Goal: Information Seeking & Learning: Learn about a topic

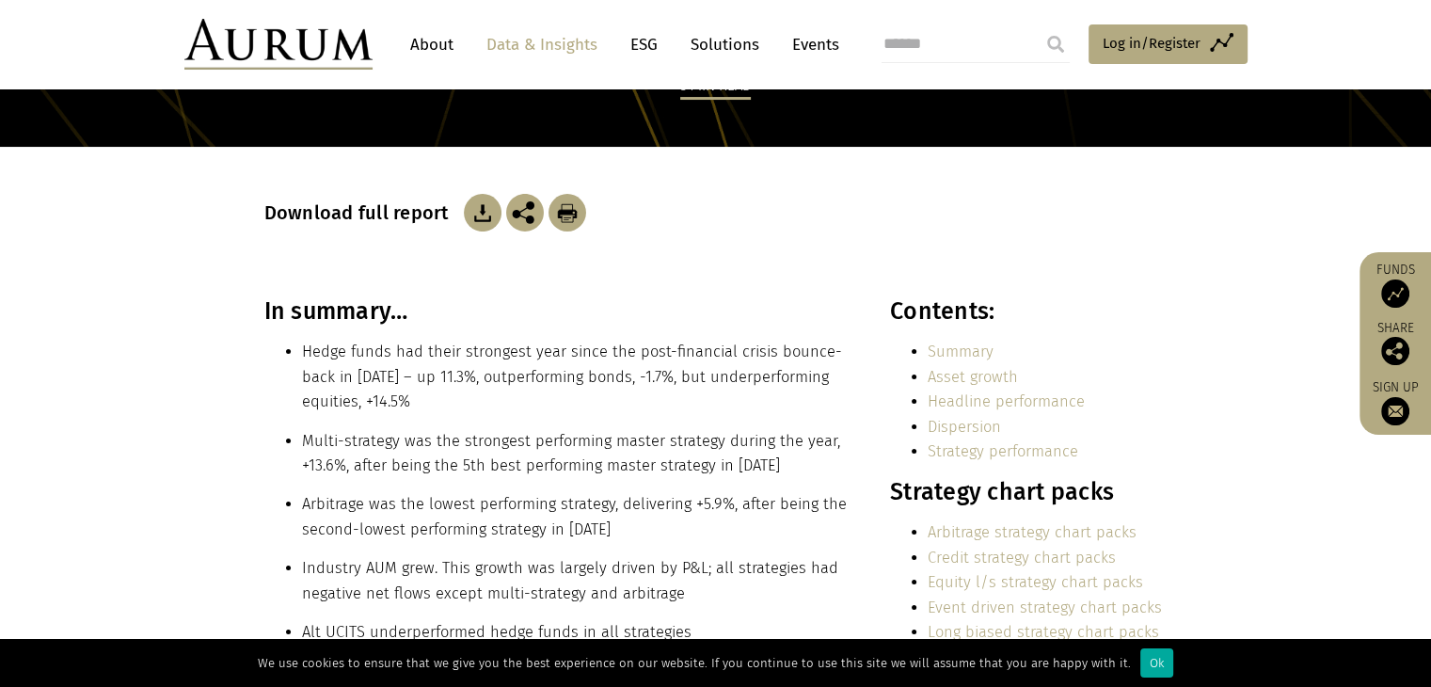
scroll to position [282, 0]
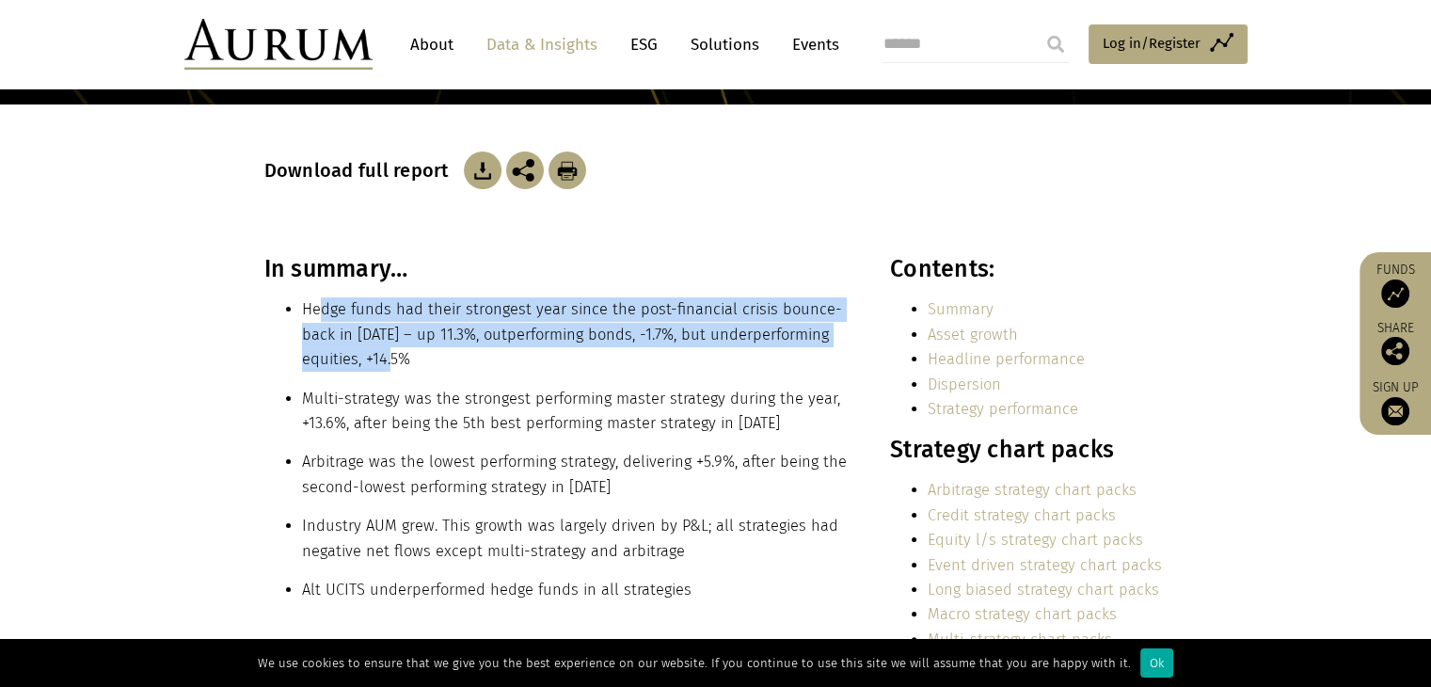
drag, startPoint x: 321, startPoint y: 309, endPoint x: 439, endPoint y: 355, distance: 126.8
click at [439, 355] on li "Hedge funds had their strongest year since the post-financial crisis bounce-bac…" at bounding box center [575, 334] width 547 height 74
click at [441, 357] on li "Hedge funds had their strongest year since the post-financial crisis bounce-bac…" at bounding box center [575, 334] width 547 height 74
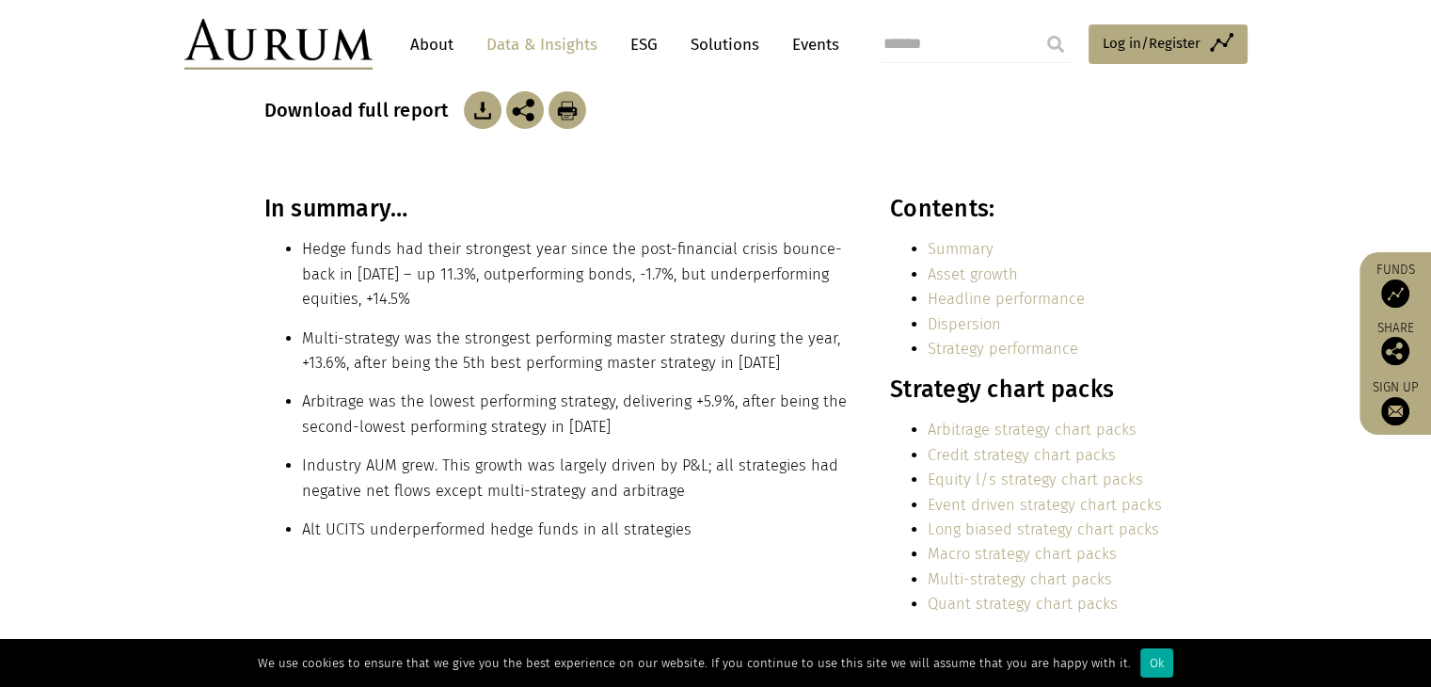
scroll to position [376, 0]
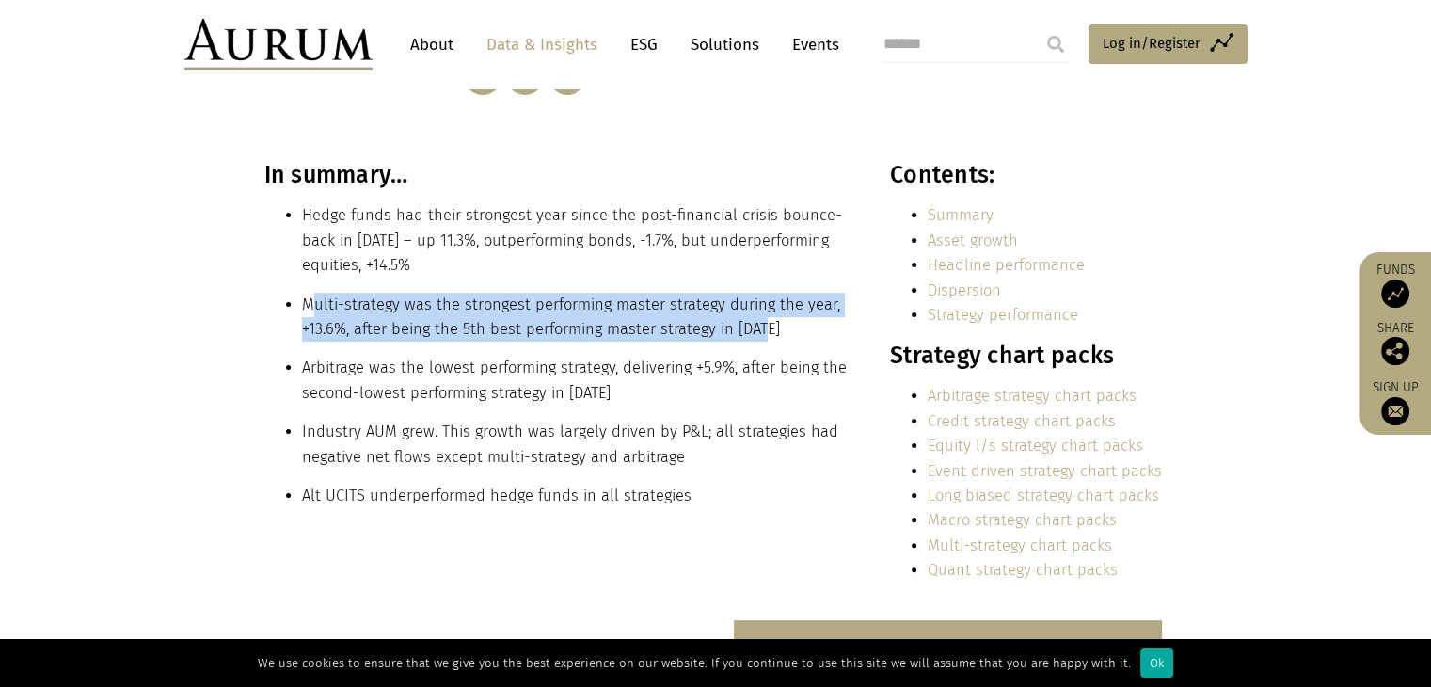
drag, startPoint x: 309, startPoint y: 305, endPoint x: 798, endPoint y: 332, distance: 489.0
click at [798, 332] on li "Multi-strategy was the strongest performing master strategy during the year, +1…" at bounding box center [575, 318] width 547 height 50
click at [755, 331] on li "Multi-strategy was the strongest performing master strategy during the year, +1…" at bounding box center [575, 318] width 547 height 50
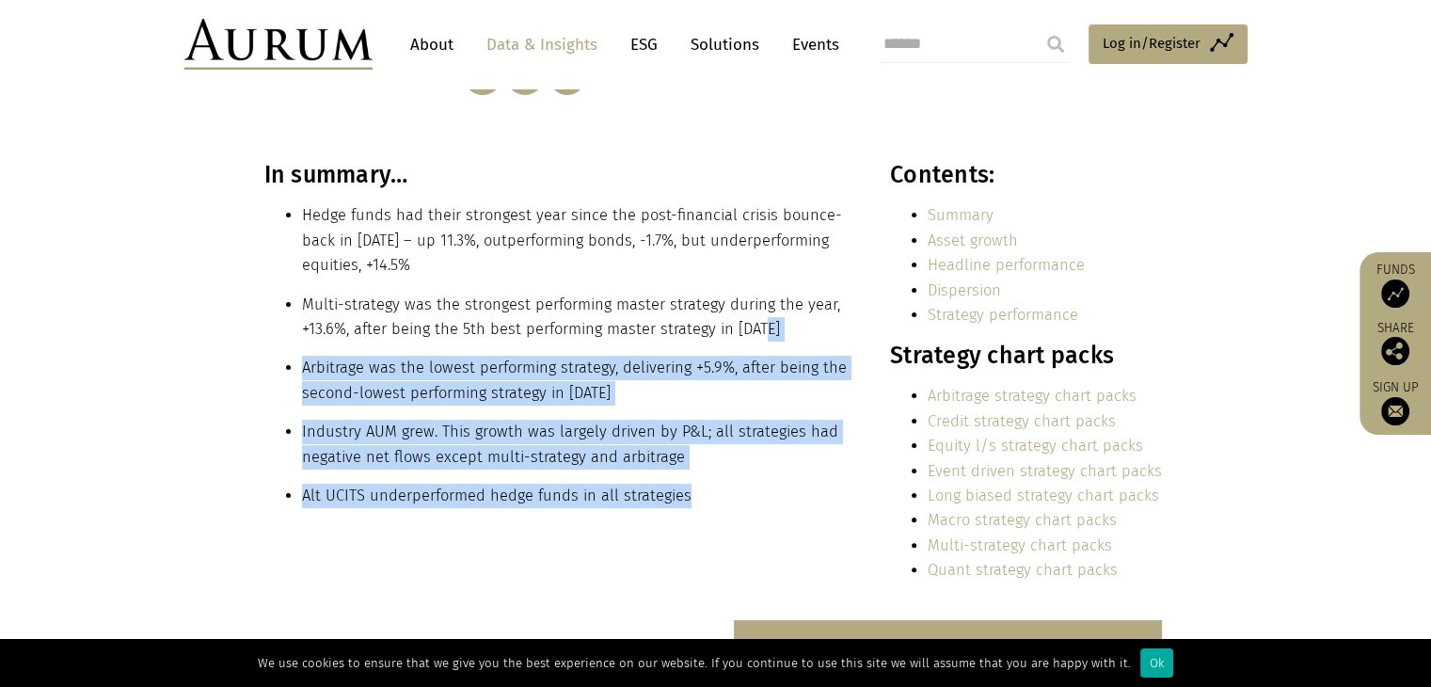
drag, startPoint x: 759, startPoint y: 327, endPoint x: 715, endPoint y: 494, distance: 172.3
click at [715, 494] on div "In summary… Hedge funds had their strongest year since the post-financial crisi…" at bounding box center [556, 341] width 585 height 361
click at [547, 470] on div "In summary… Hedge funds had their strongest year since the post-financial crisi…" at bounding box center [556, 341] width 585 height 361
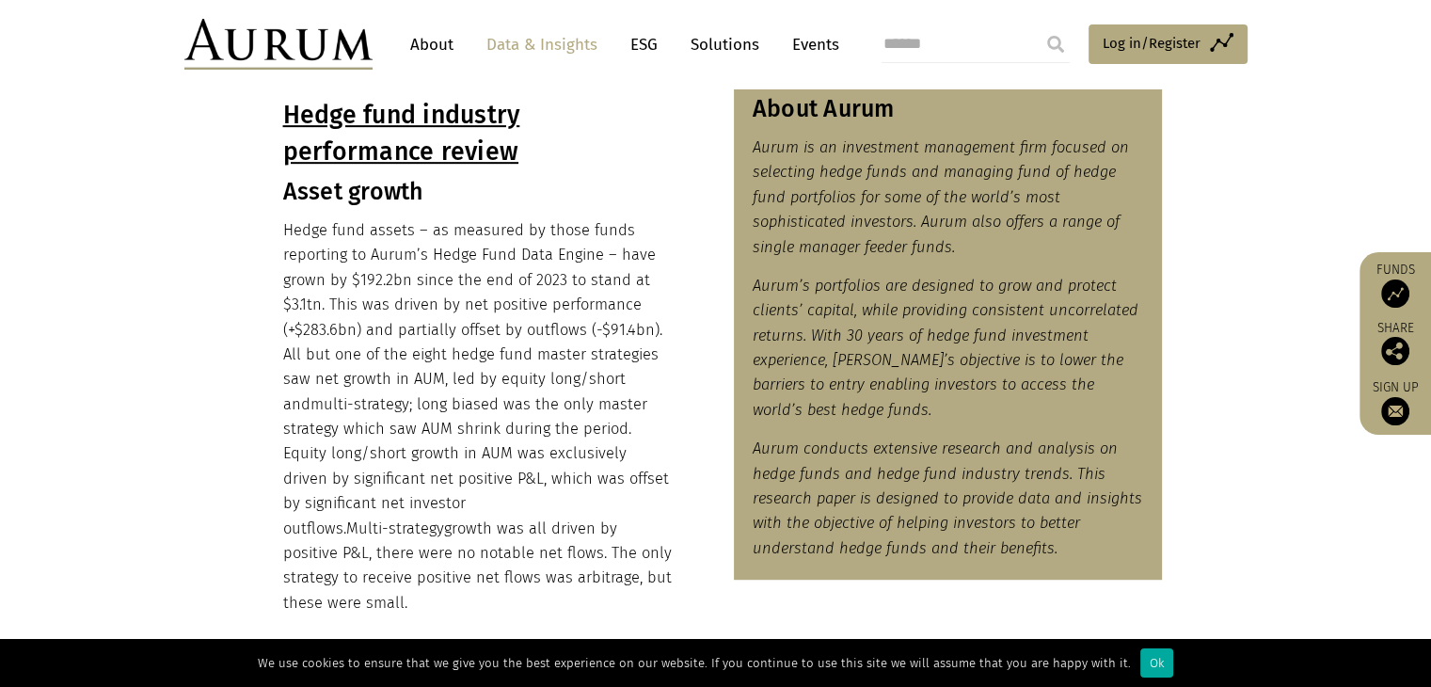
scroll to position [941, 0]
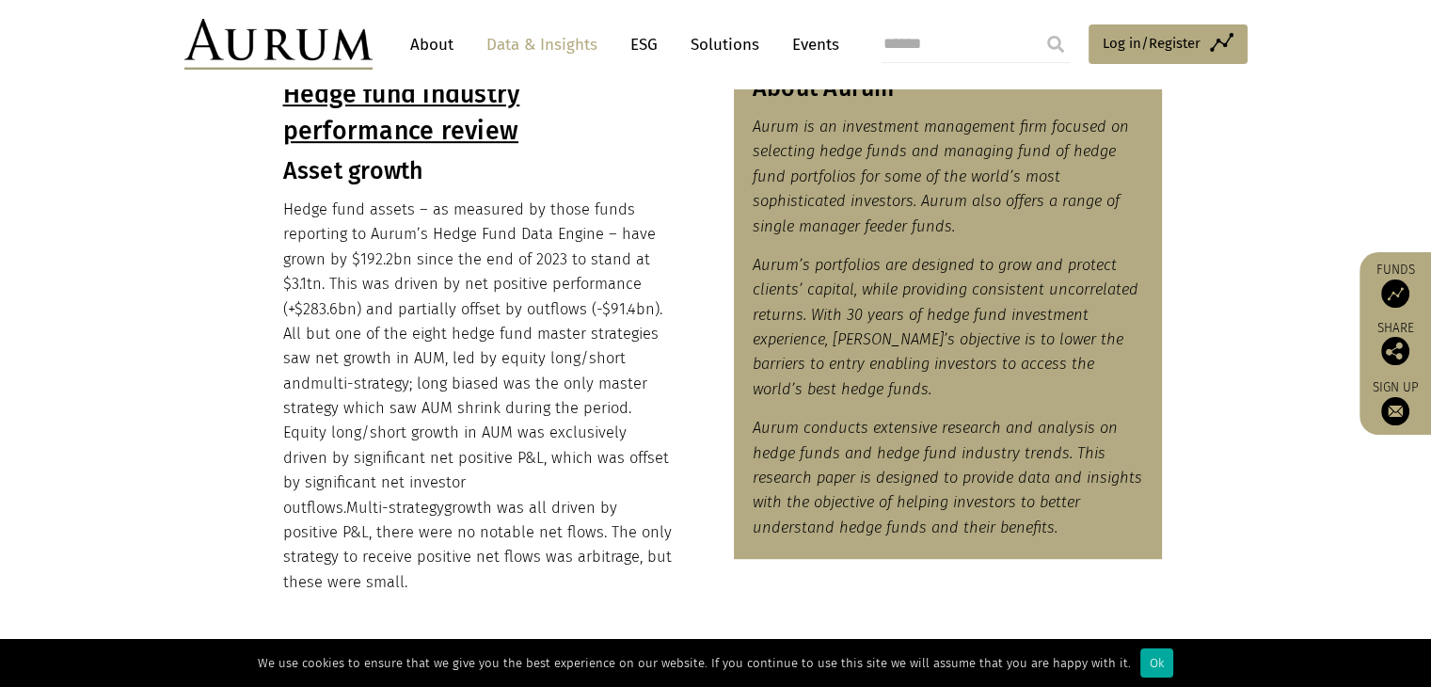
drag, startPoint x: 286, startPoint y: 205, endPoint x: 568, endPoint y: 547, distance: 443.0
click at [568, 547] on p "Hedge fund assets – as measured by those funds reporting to Aurum’s Hedge Fund …" at bounding box center [478, 396] width 391 height 397
drag, startPoint x: 358, startPoint y: 379, endPoint x: 353, endPoint y: 352, distance: 27.9
click at [358, 378] on span "multi-strategy" at bounding box center [359, 383] width 99 height 18
click at [349, 253] on p "Hedge fund assets – as measured by those funds reporting to Aurum’s Hedge Fund …" at bounding box center [478, 396] width 391 height 397
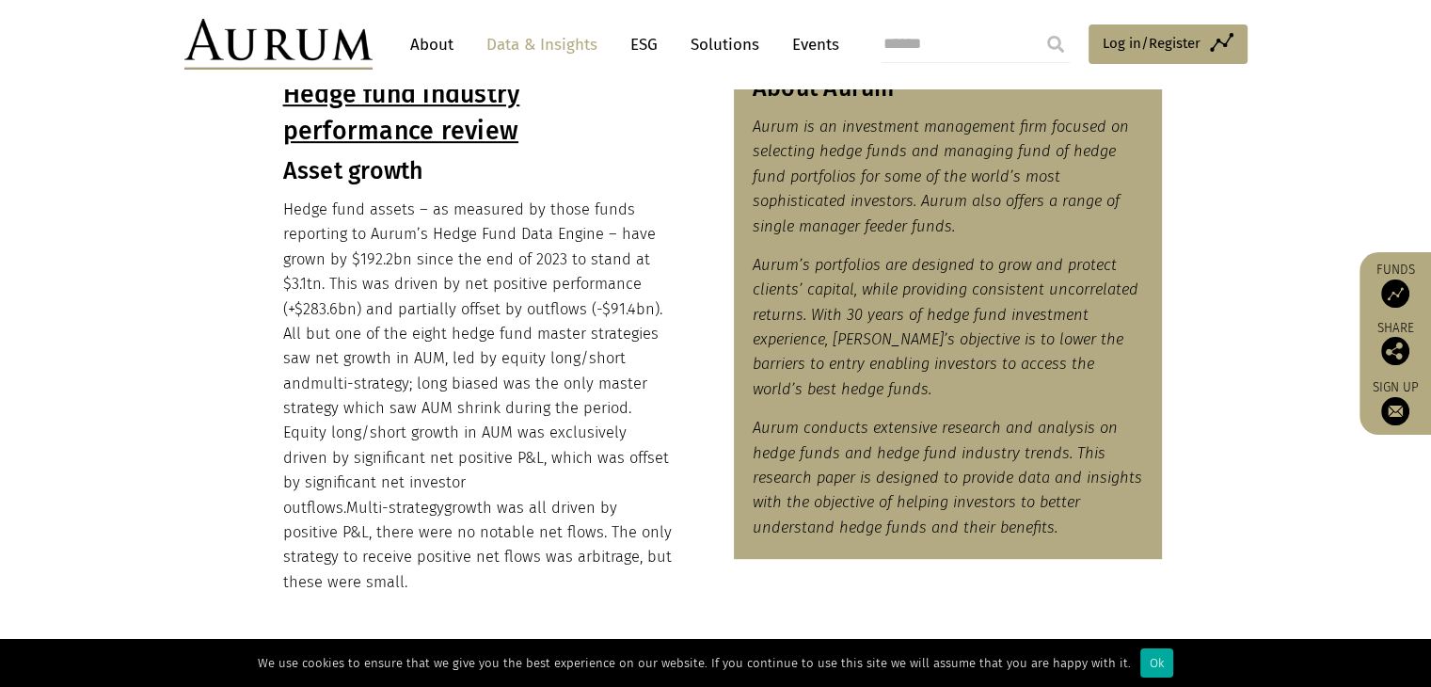
click at [505, 321] on p "Hedge fund assets – as measured by those funds reporting to Aurum’s Hedge Fund …" at bounding box center [478, 396] width 391 height 397
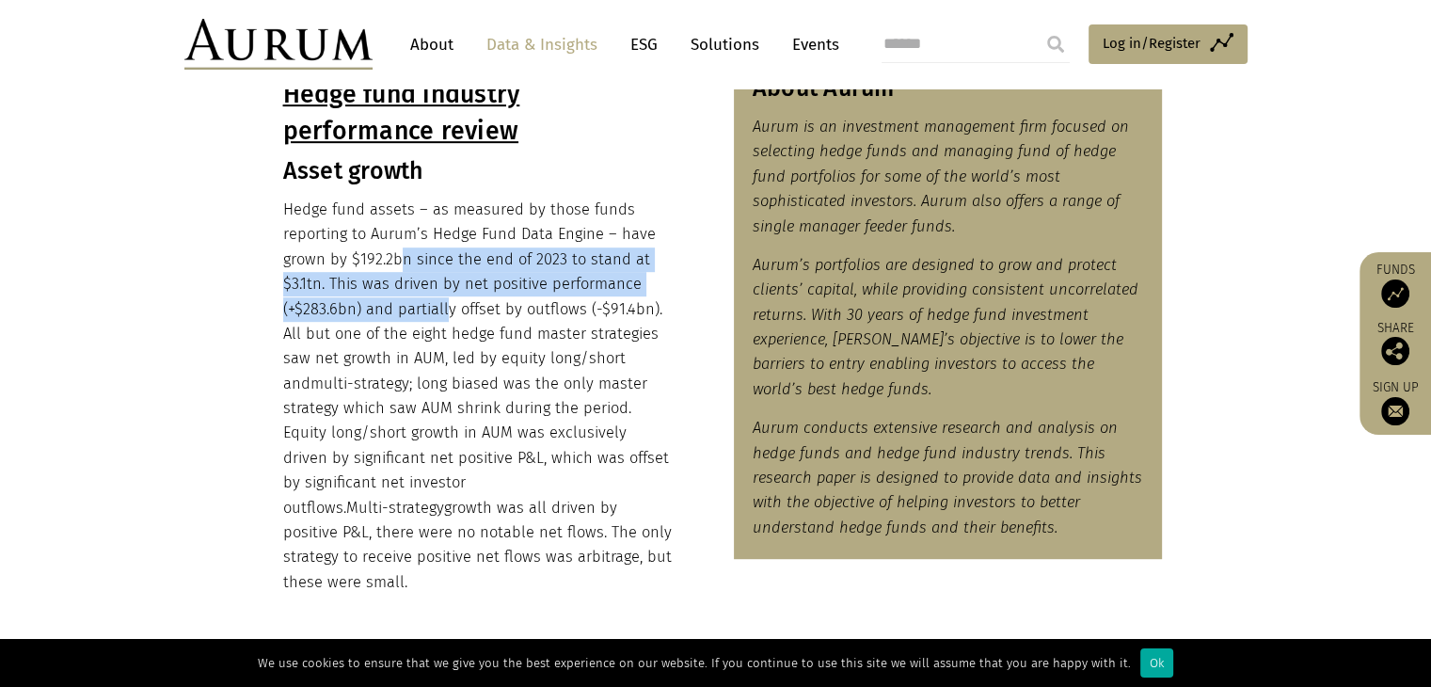
drag, startPoint x: 397, startPoint y: 271, endPoint x: 467, endPoint y: 310, distance: 80.0
click at [459, 309] on p "Hedge fund assets – as measured by those funds reporting to Aurum’s Hedge Fund …" at bounding box center [478, 396] width 391 height 397
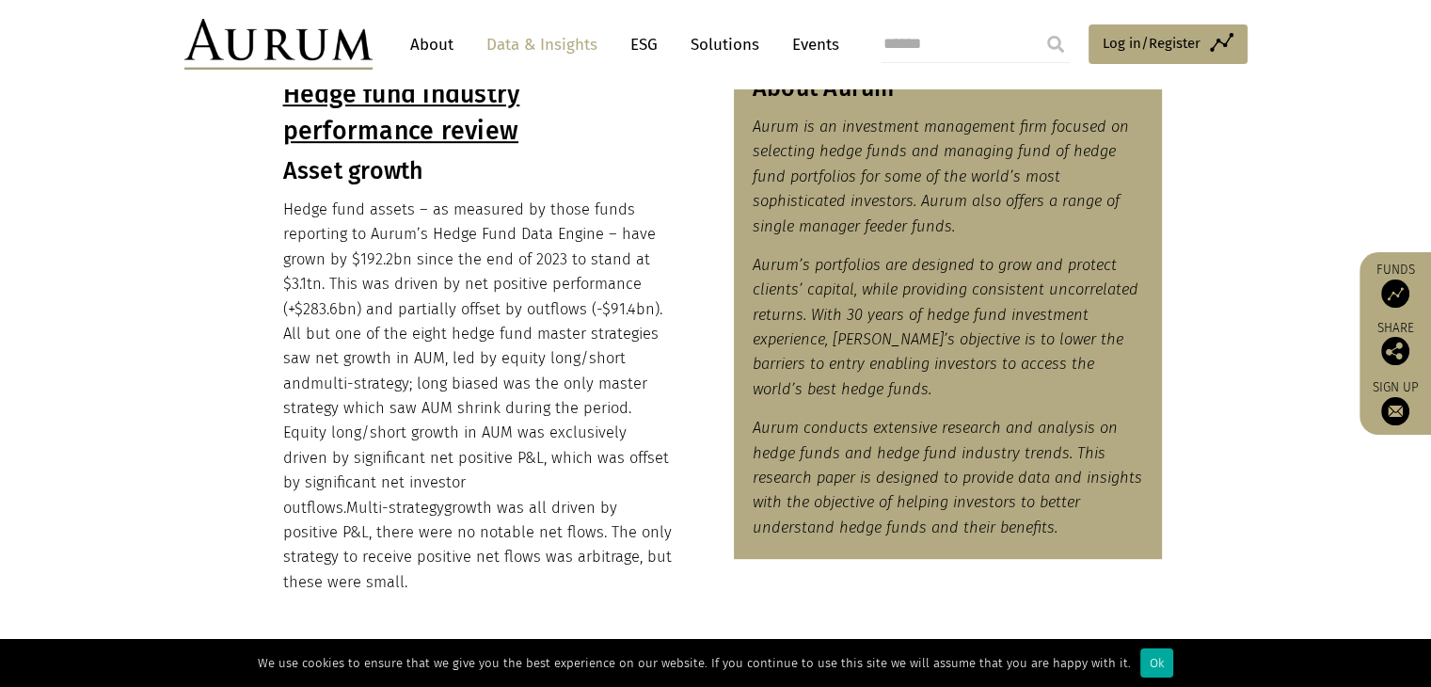
click at [578, 325] on p "Hedge fund assets – as measured by those funds reporting to Aurum’s Hedge Fund …" at bounding box center [478, 396] width 391 height 397
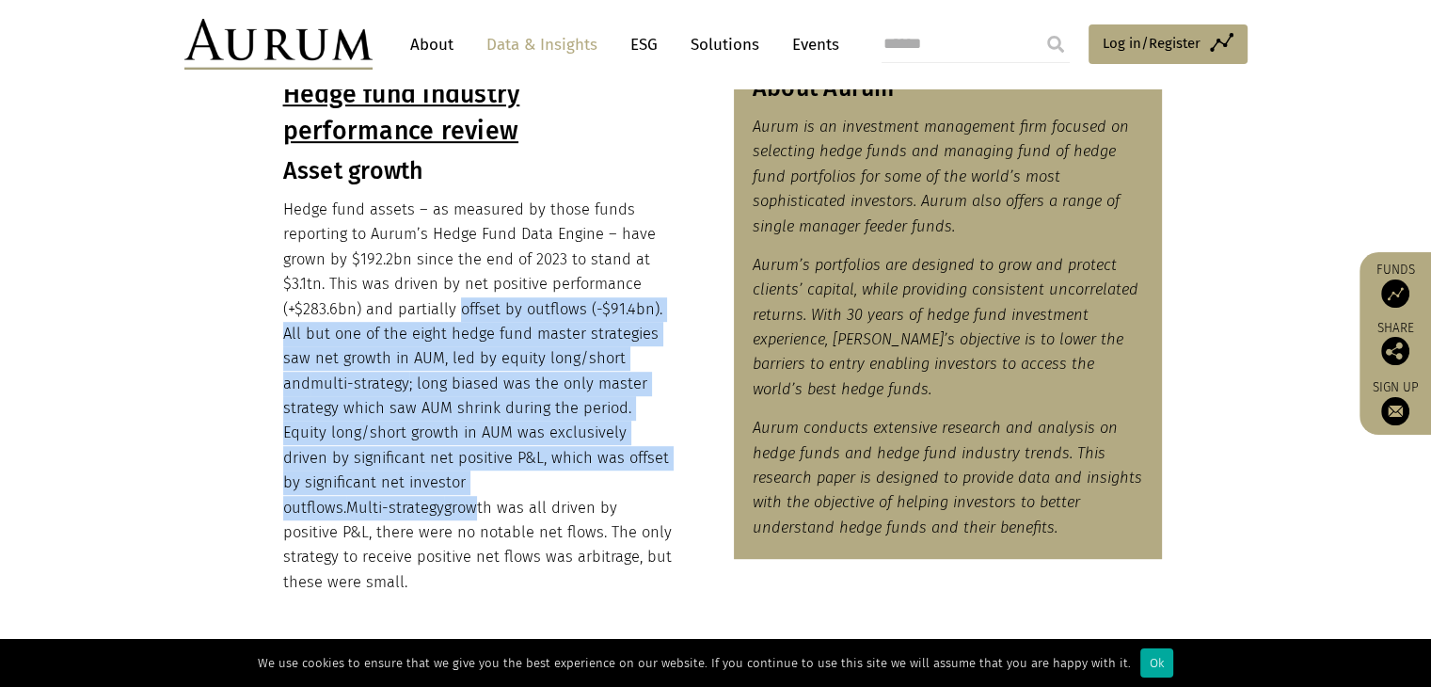
drag, startPoint x: 460, startPoint y: 298, endPoint x: 629, endPoint y: 483, distance: 250.3
click at [629, 483] on p "Hedge fund assets – as measured by those funds reporting to Aurum’s Hedge Fund …" at bounding box center [478, 396] width 391 height 397
click at [397, 416] on p "Hedge fund assets – as measured by those funds reporting to Aurum’s Hedge Fund …" at bounding box center [478, 396] width 391 height 397
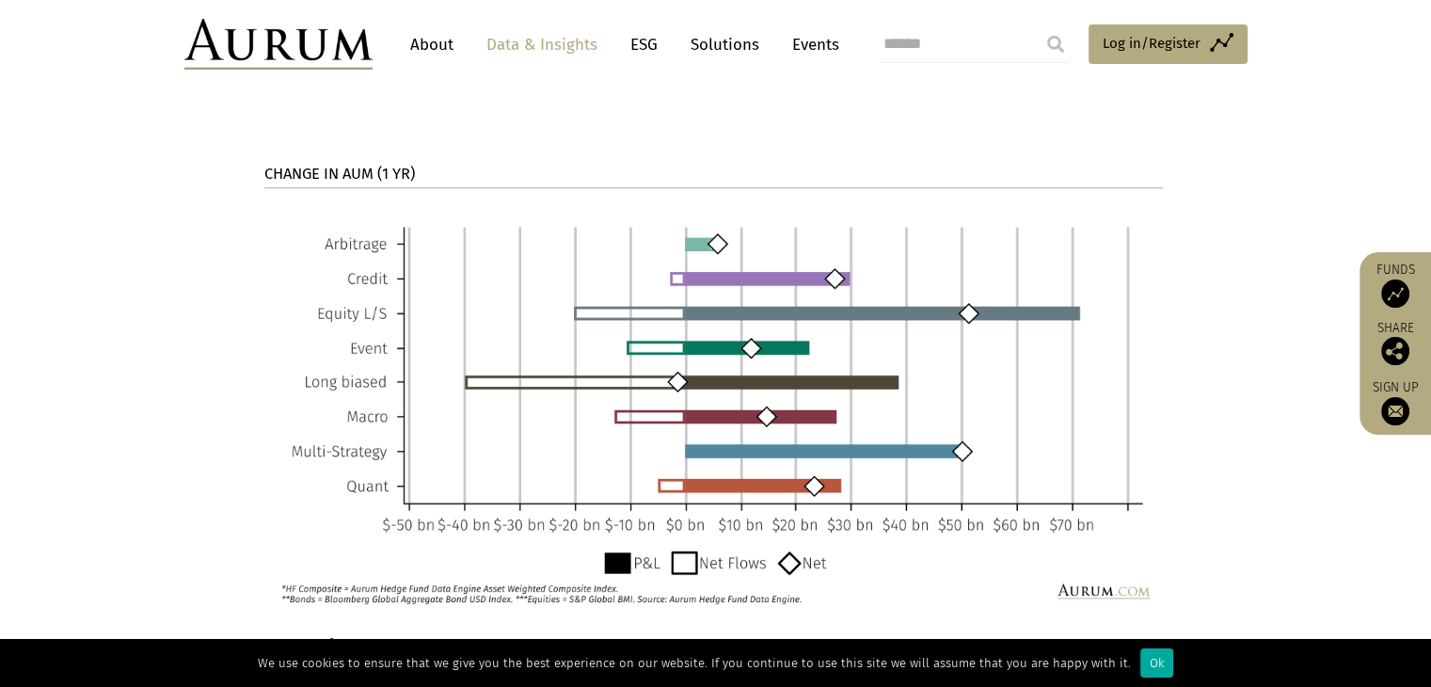
scroll to position [1411, 0]
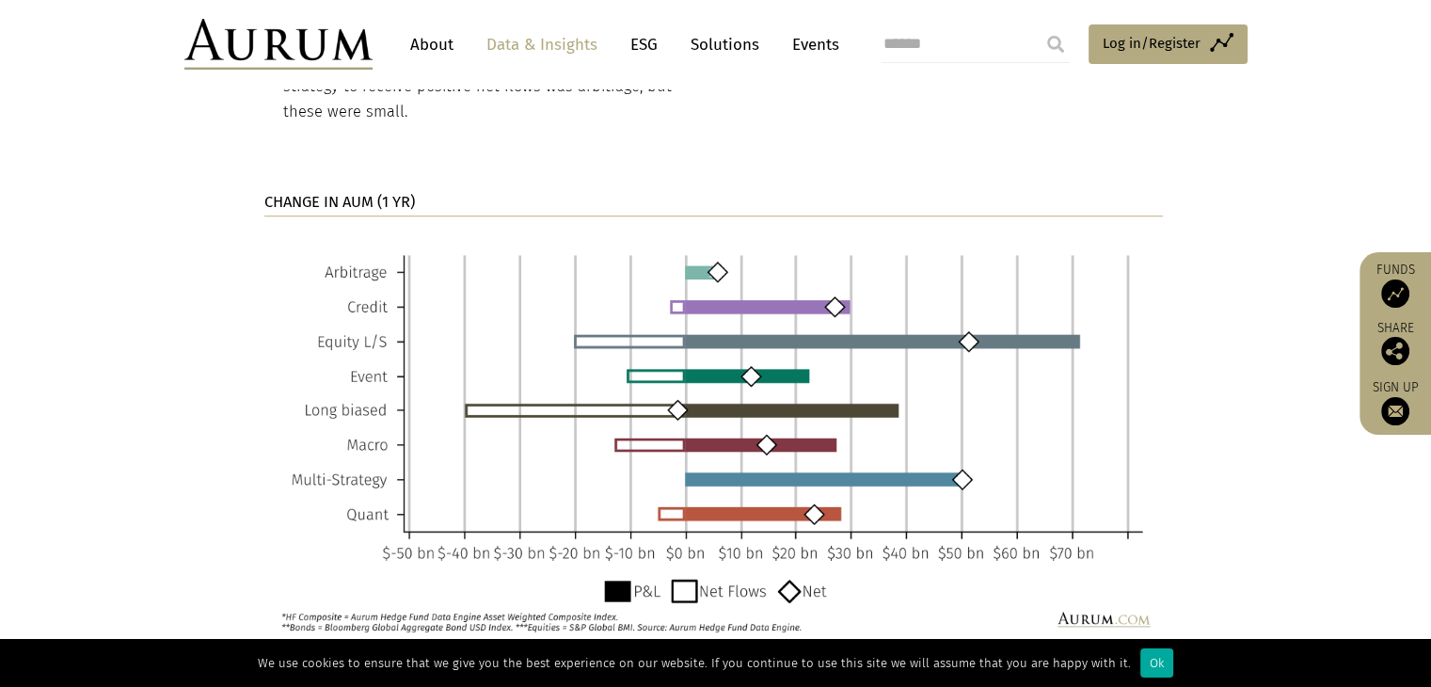
click at [348, 193] on strong "CHANGE IN AUM (1 YR)" at bounding box center [339, 202] width 151 height 18
click at [551, 426] on img at bounding box center [713, 435] width 898 height 410
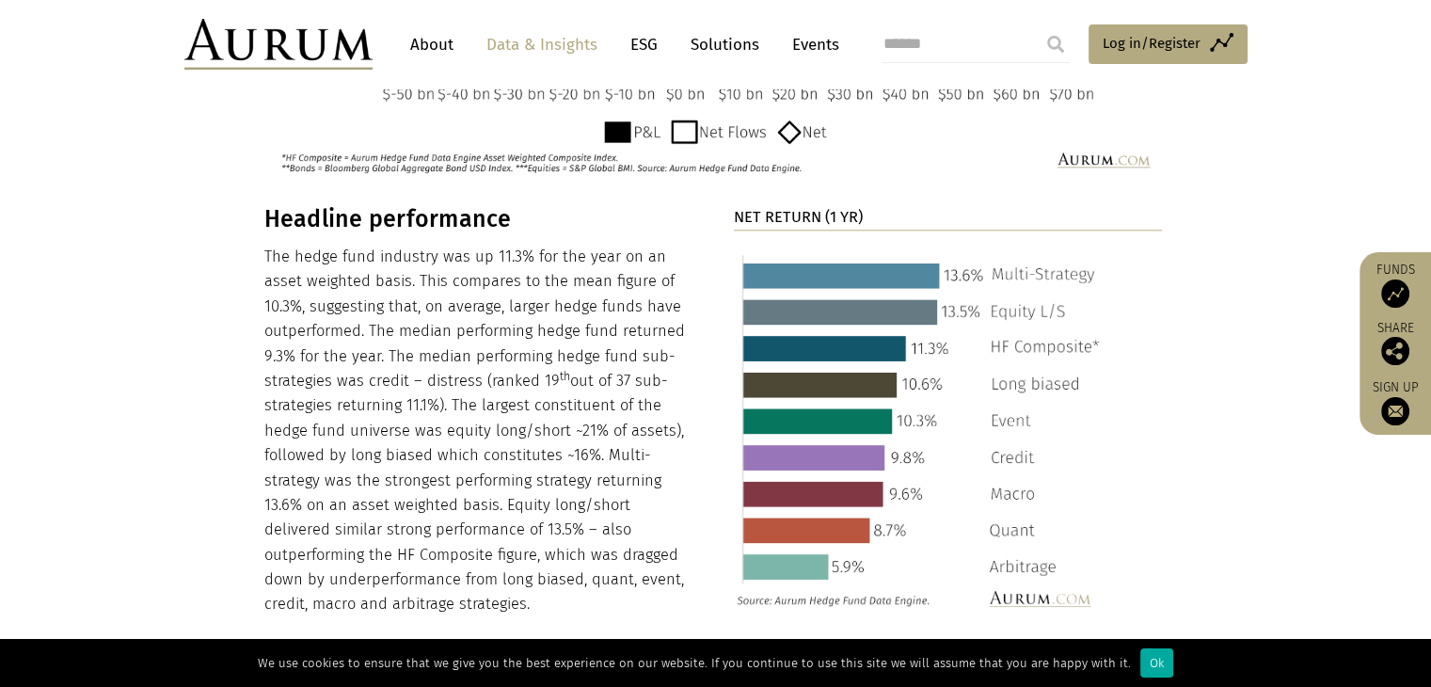
scroll to position [1881, 0]
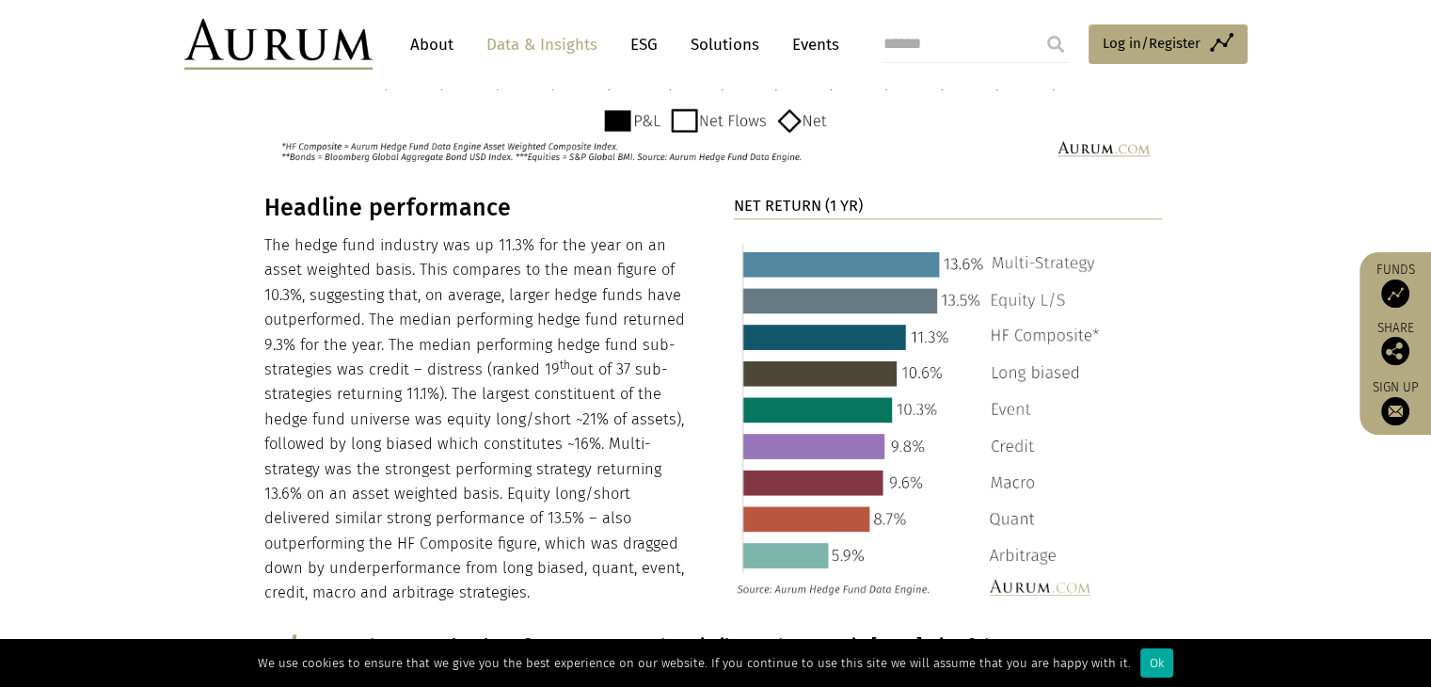
drag, startPoint x: 282, startPoint y: 224, endPoint x: 801, endPoint y: 566, distance: 622.0
click at [611, 571] on p "The hedge fund industry was up 11.3% for the year on an asset weighted basis. T…" at bounding box center [478, 419] width 429 height 372
click at [839, 570] on img at bounding box center [922, 419] width 376 height 372
click at [379, 468] on p "The hedge fund industry was up 11.3% for the year on an asset weighted basis. T…" at bounding box center [478, 419] width 429 height 372
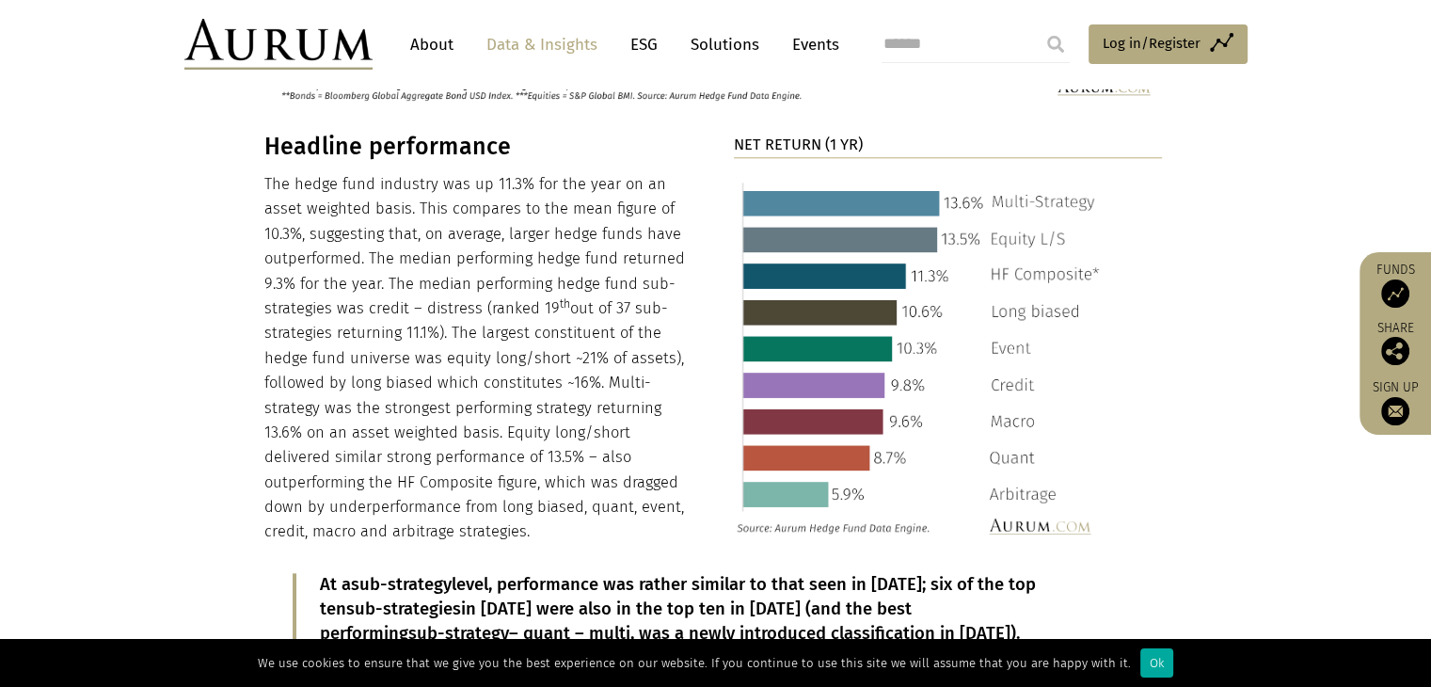
scroll to position [1975, 0]
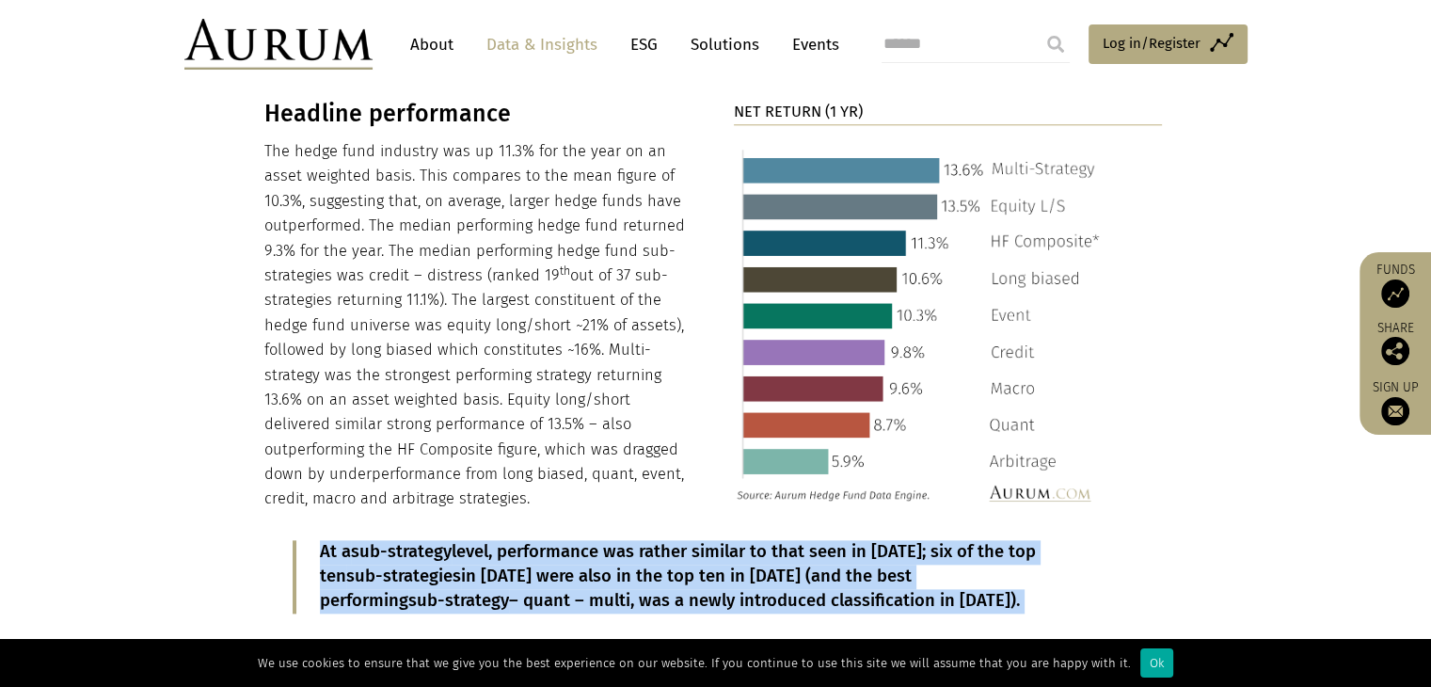
drag, startPoint x: 321, startPoint y: 515, endPoint x: 821, endPoint y: 590, distance: 505.9
click at [771, 575] on p "At a sub-strategy level, performance was rather similar to that seen in [DATE];…" at bounding box center [715, 576] width 791 height 73
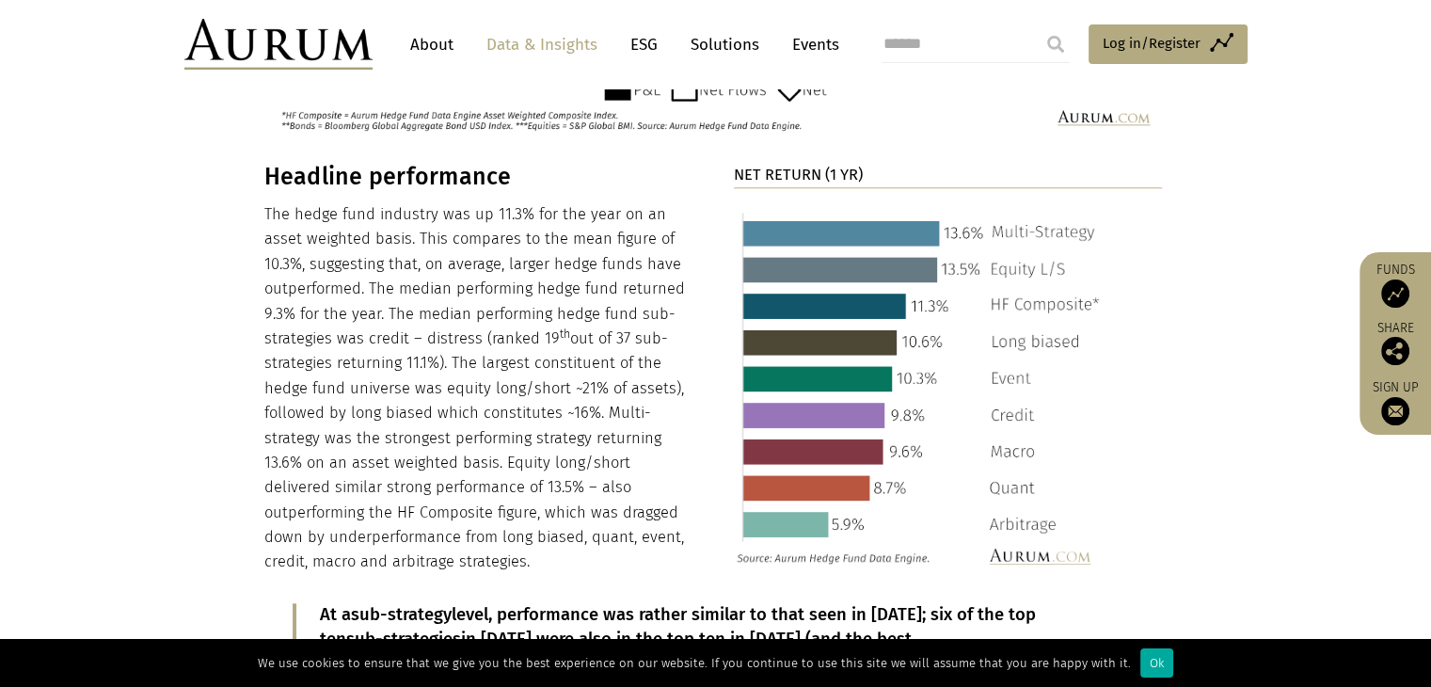
scroll to position [1881, 0]
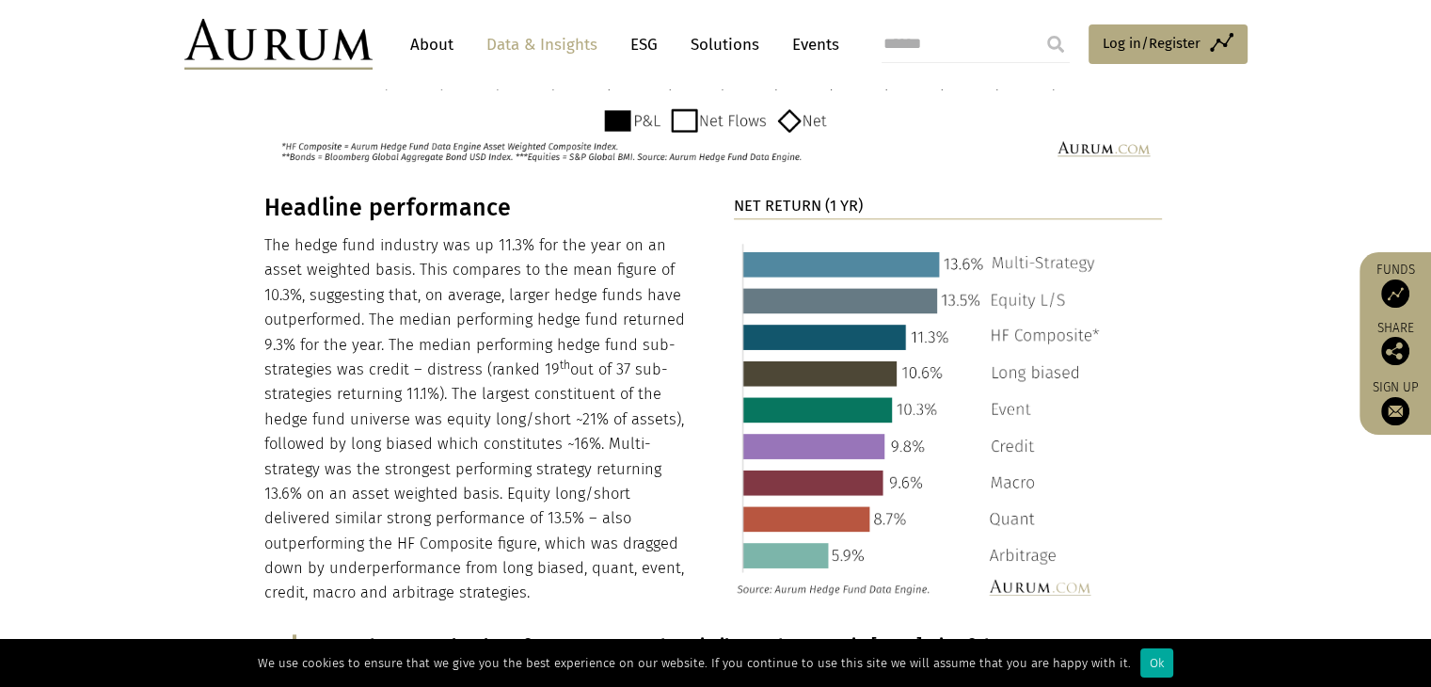
drag, startPoint x: 828, startPoint y: 255, endPoint x: 773, endPoint y: 281, distance: 60.6
drag, startPoint x: 258, startPoint y: 212, endPoint x: 611, endPoint y: 561, distance: 496.9
click at [528, 483] on p "The hedge fund industry was up 11.3% for the year on an asset weighted basis. T…" at bounding box center [478, 419] width 429 height 372
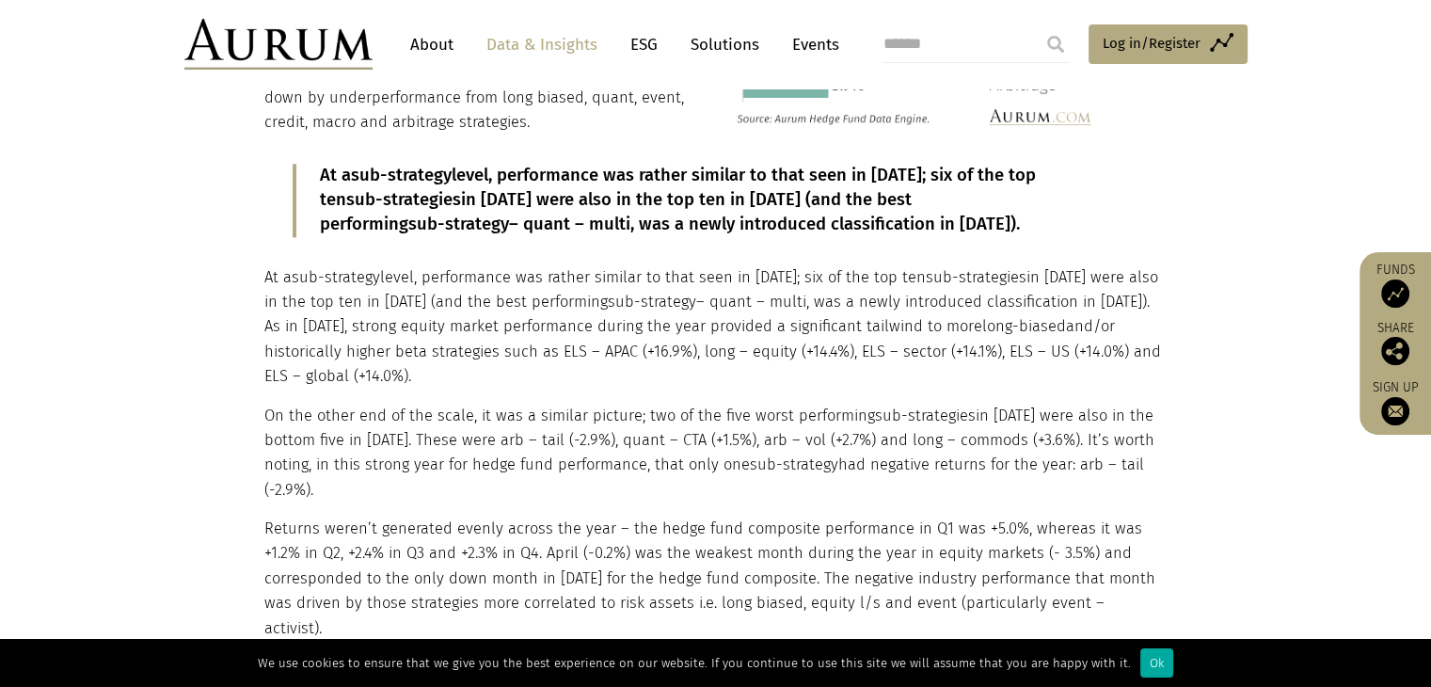
scroll to position [1975, 0]
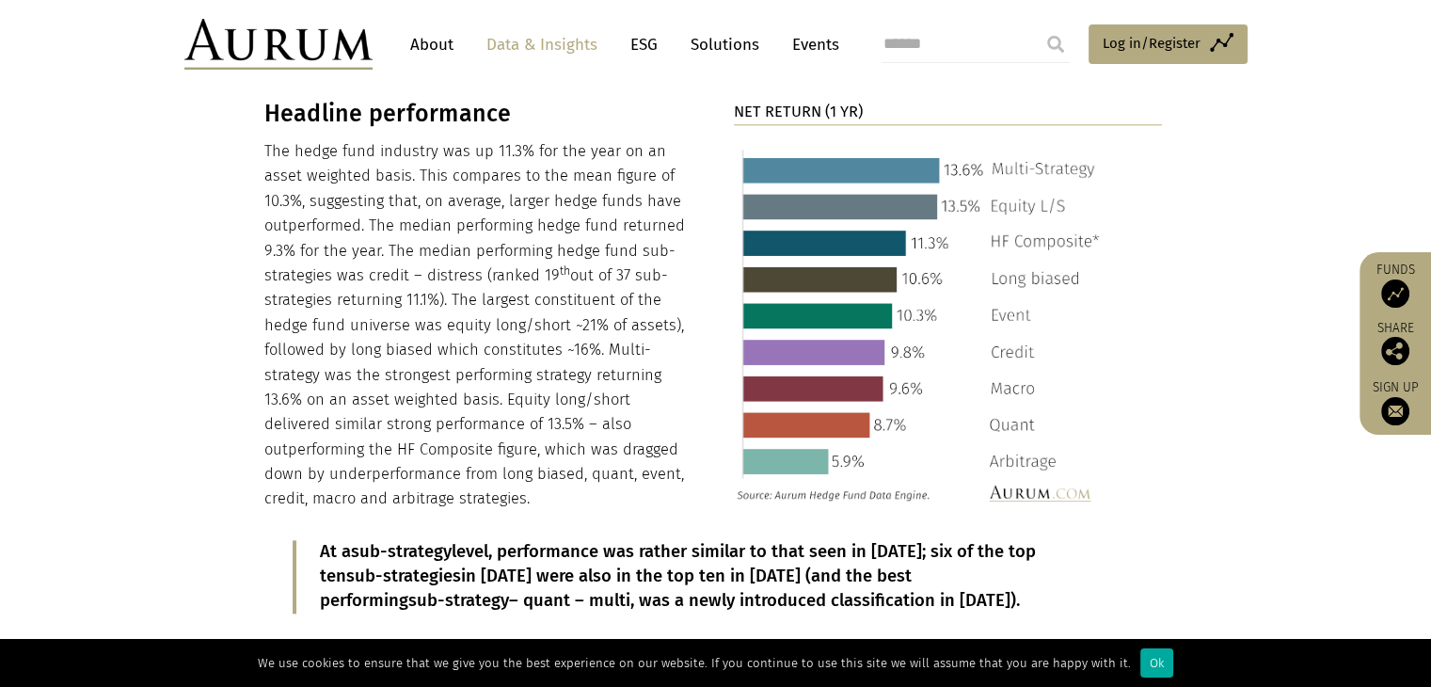
click at [918, 385] on img at bounding box center [922, 325] width 376 height 372
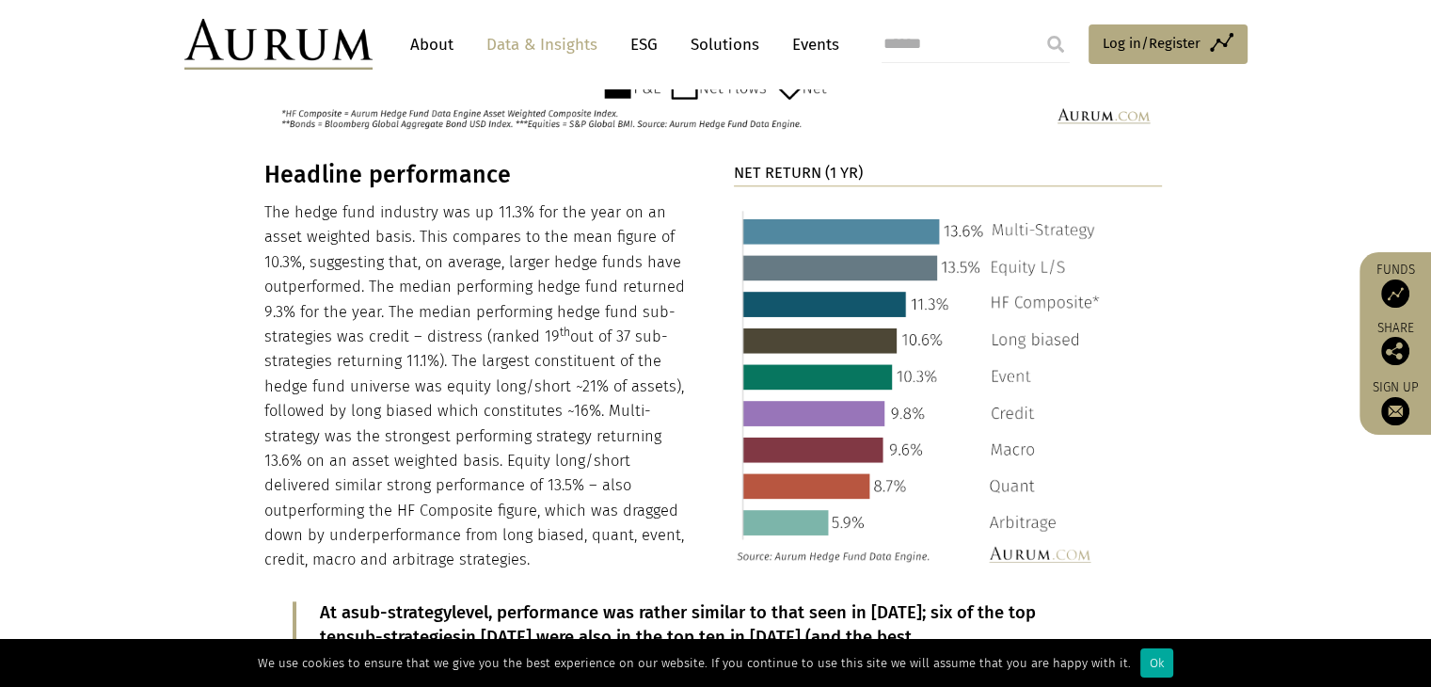
scroll to position [1881, 0]
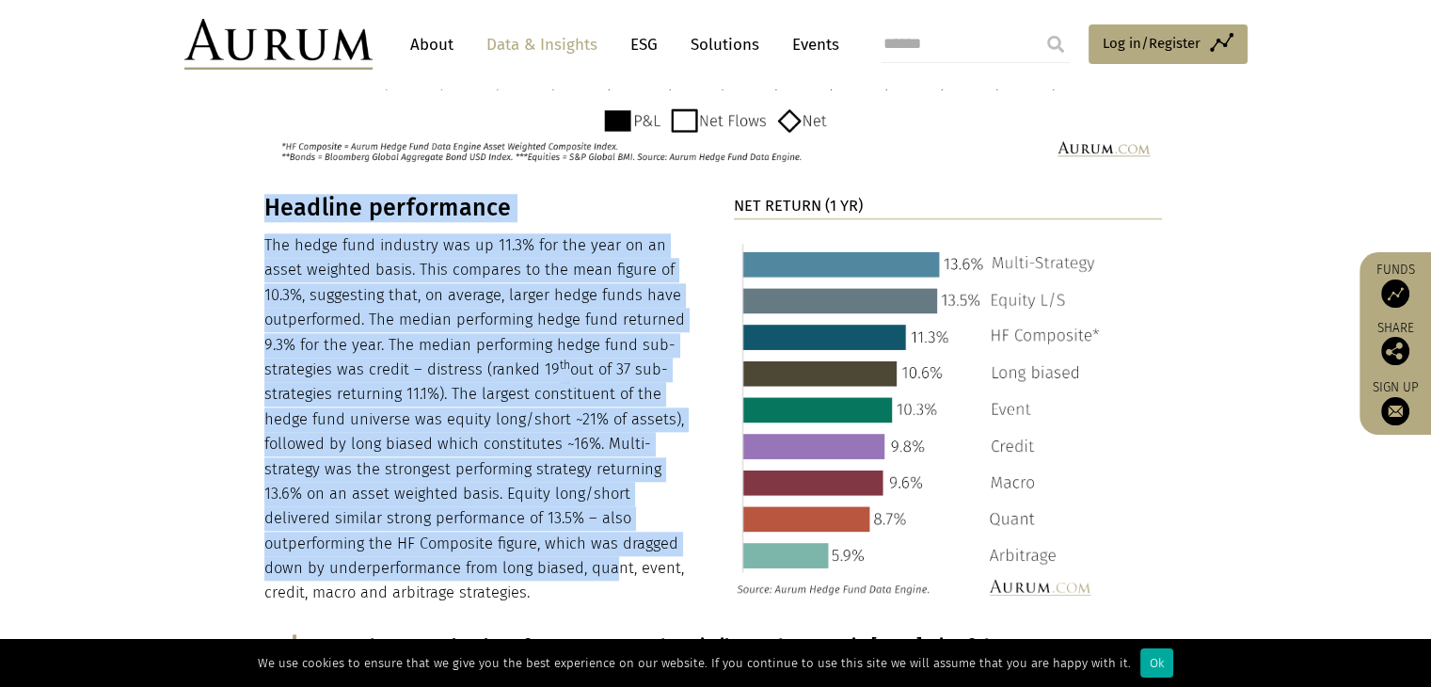
drag, startPoint x: 242, startPoint y: 189, endPoint x: 542, endPoint y: 546, distance: 466.0
click at [542, 546] on p "The hedge fund industry was up 11.3% for the year on an asset weighted basis. T…" at bounding box center [478, 419] width 429 height 372
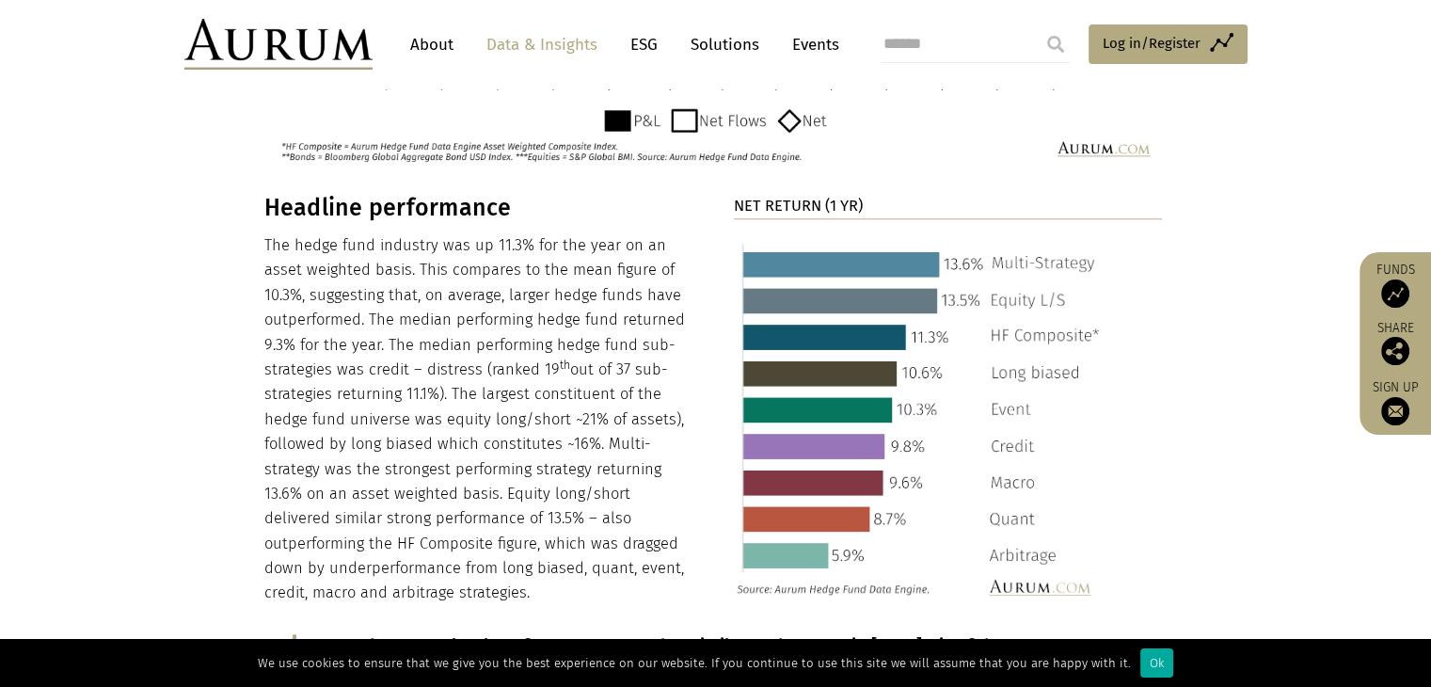
drag, startPoint x: 494, startPoint y: 559, endPoint x: 283, endPoint y: 212, distance: 406.0
click at [268, 205] on div "Headline performance The hedge fund industry was up 11.3% for the year on an as…" at bounding box center [478, 400] width 429 height 412
click at [591, 345] on p "The hedge fund industry was up 11.3% for the year on an asset weighted basis. T…" at bounding box center [478, 419] width 429 height 372
click at [788, 452] on img at bounding box center [922, 419] width 376 height 372
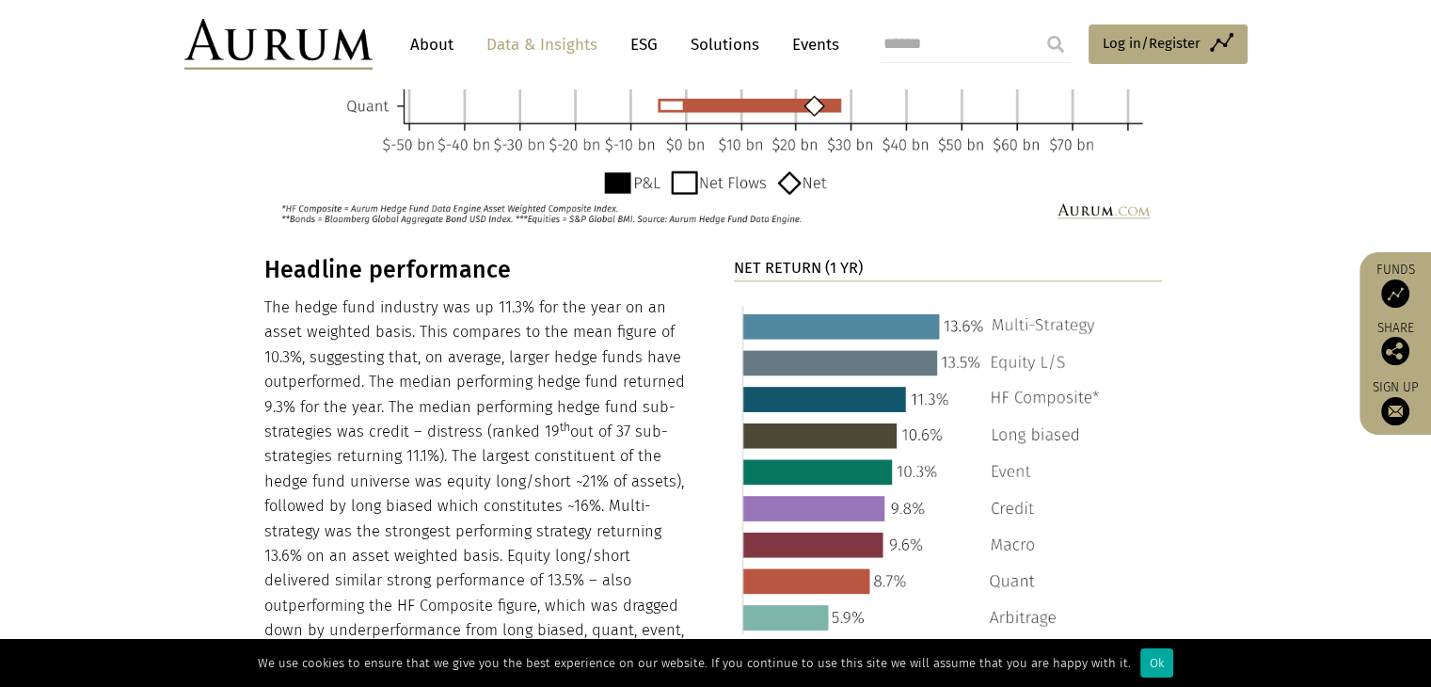
scroll to position [1787, 0]
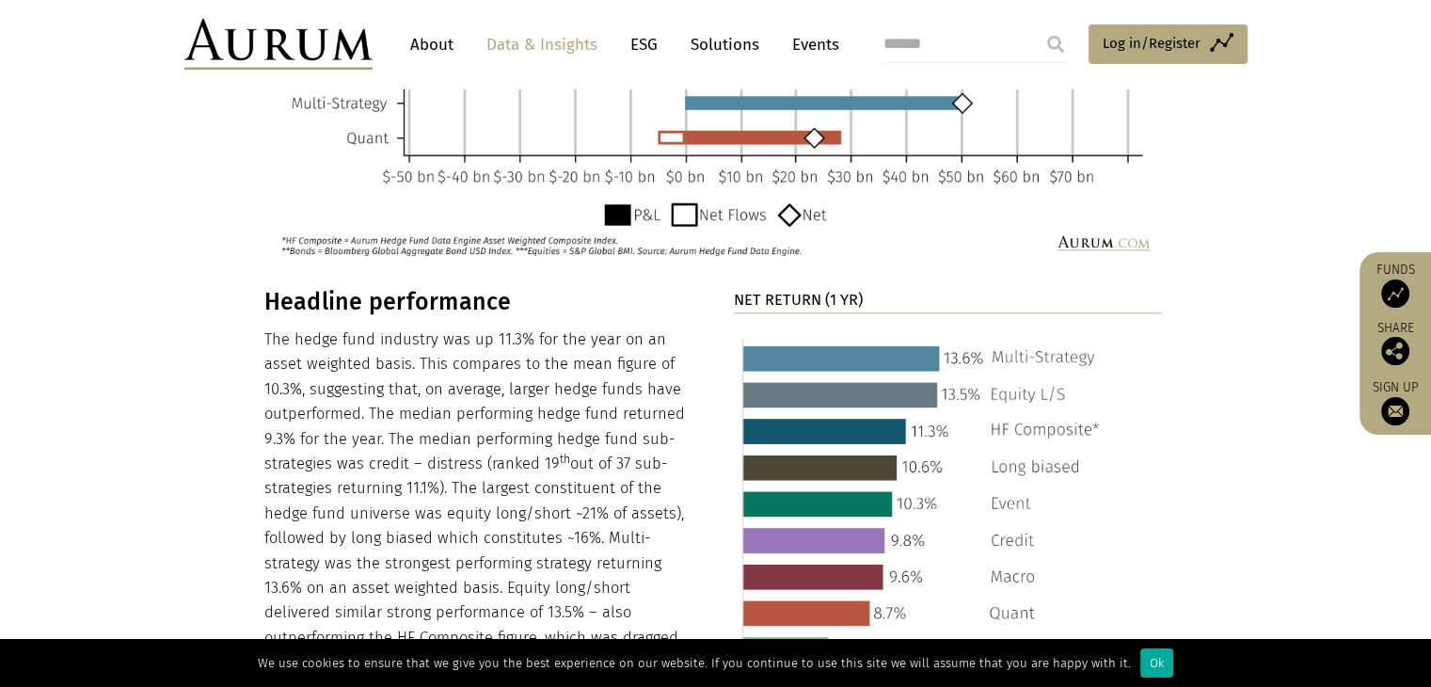
click at [572, 388] on p "The hedge fund industry was up 11.3% for the year on an asset weighted basis. T…" at bounding box center [478, 513] width 429 height 372
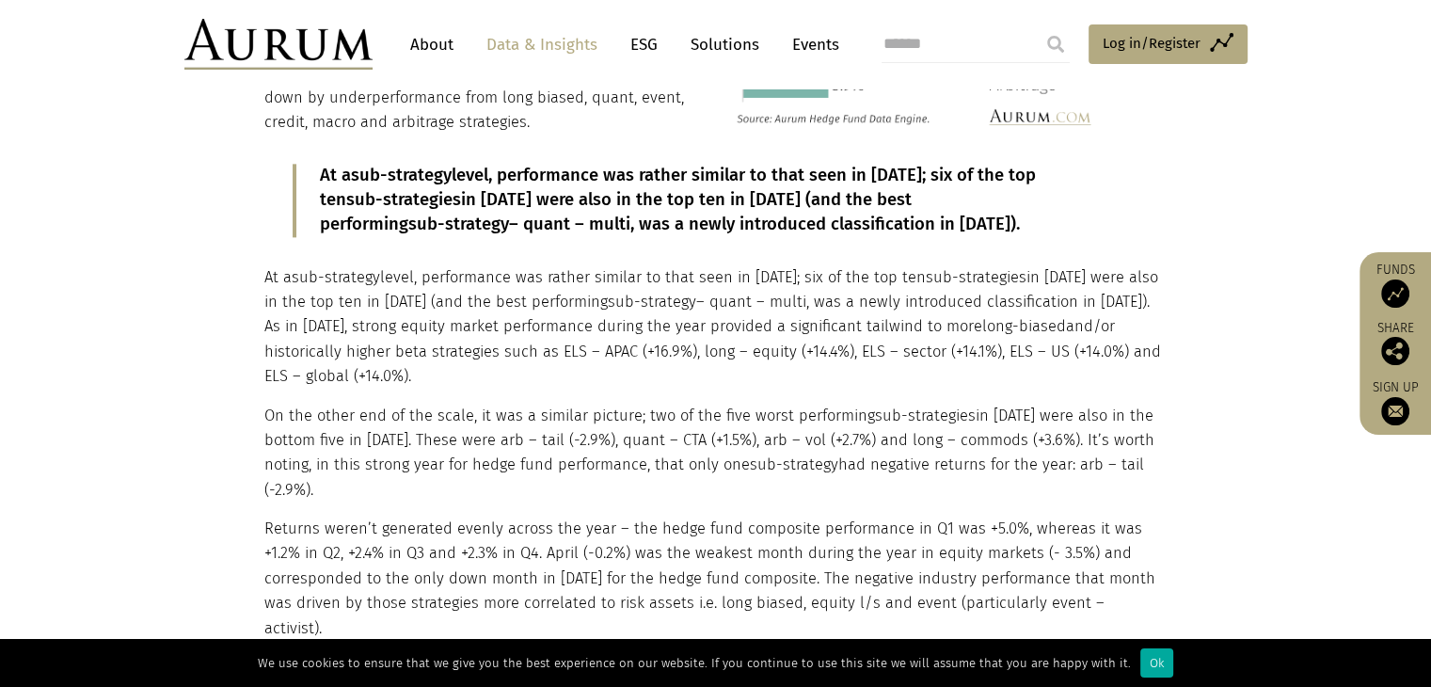
click at [589, 304] on p "At a sub-strategy level, performance was rather similar to that seen in 2023; s…" at bounding box center [713, 327] width 898 height 124
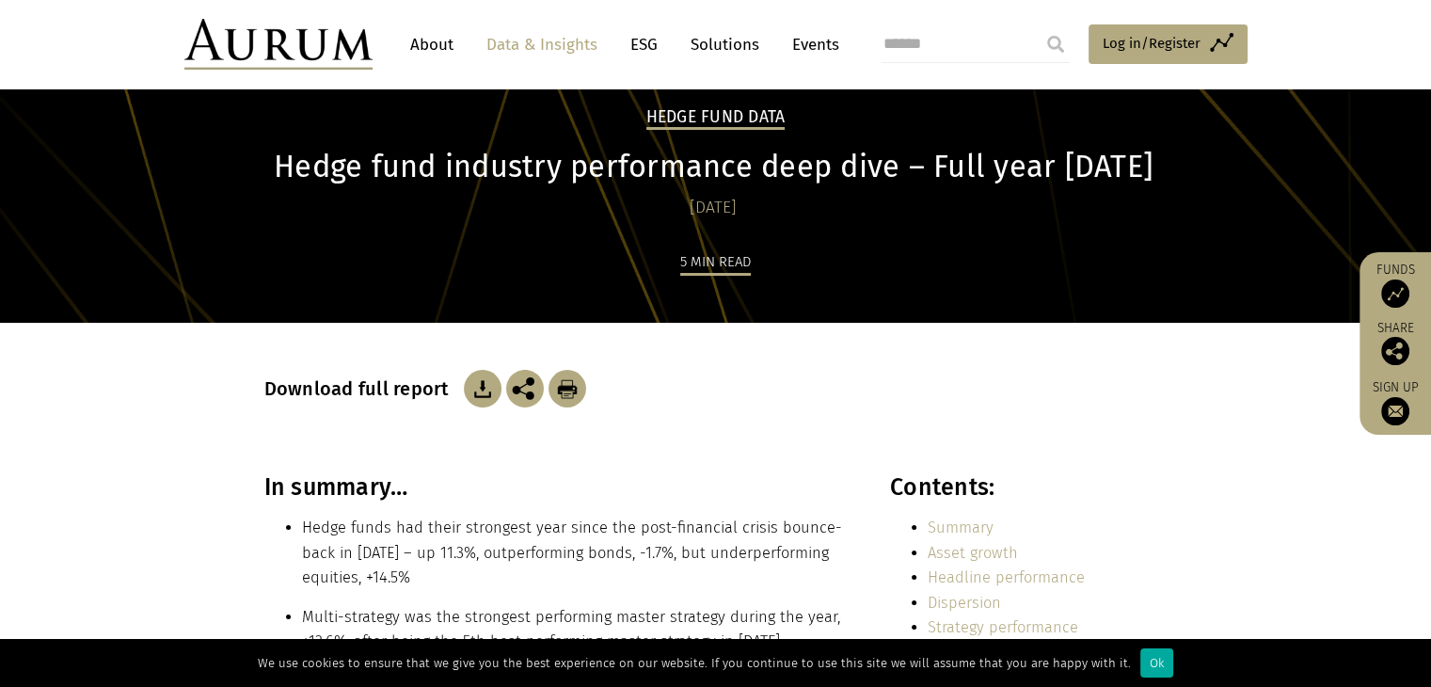
scroll to position [94, 0]
